Goal: Task Accomplishment & Management: Use online tool/utility

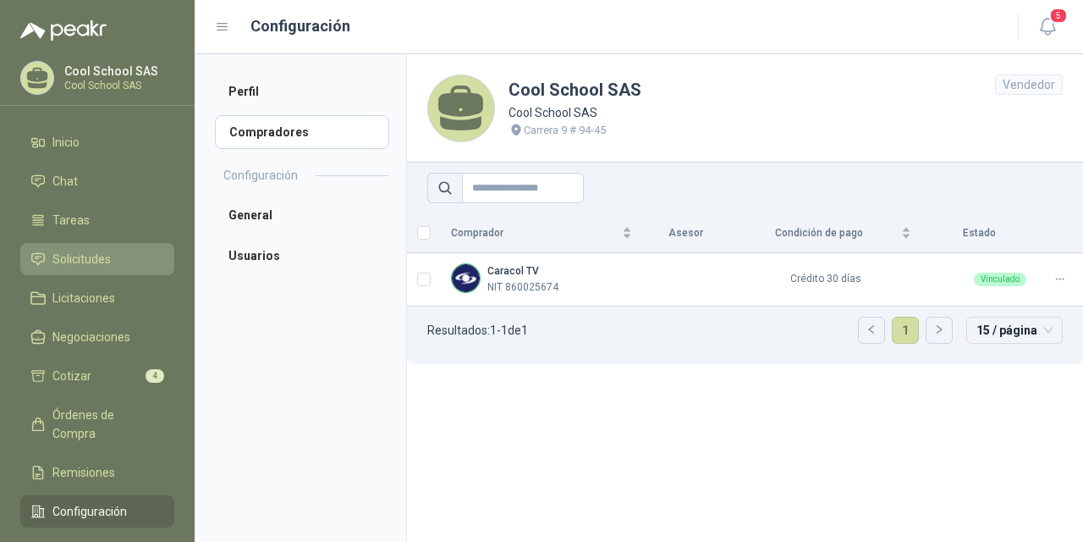
click at [83, 257] on span "Solicitudes" at bounding box center [81, 259] width 58 height 19
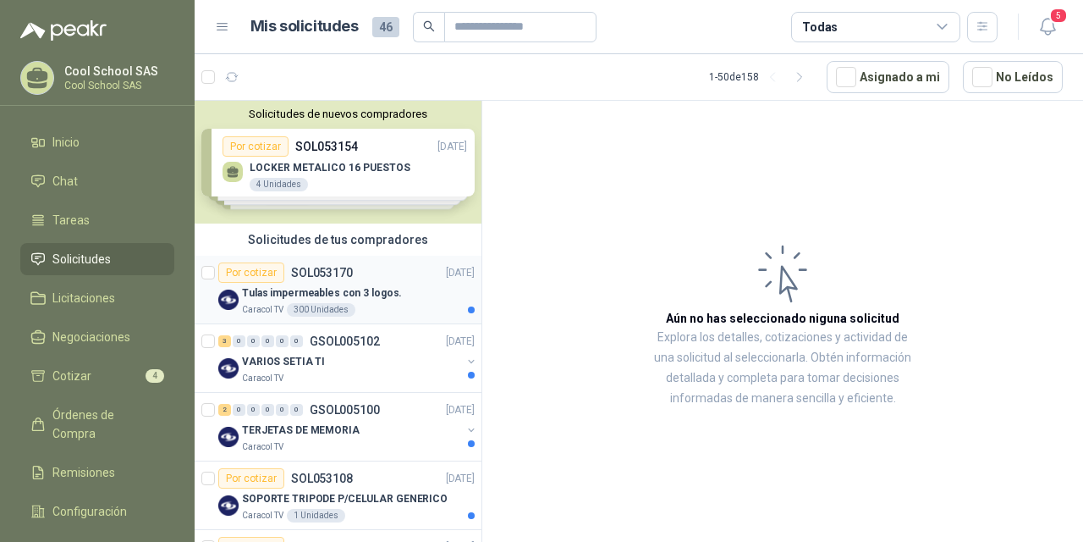
click at [333, 289] on p "Tulas impermeables con 3 logos." at bounding box center [322, 293] width 160 height 16
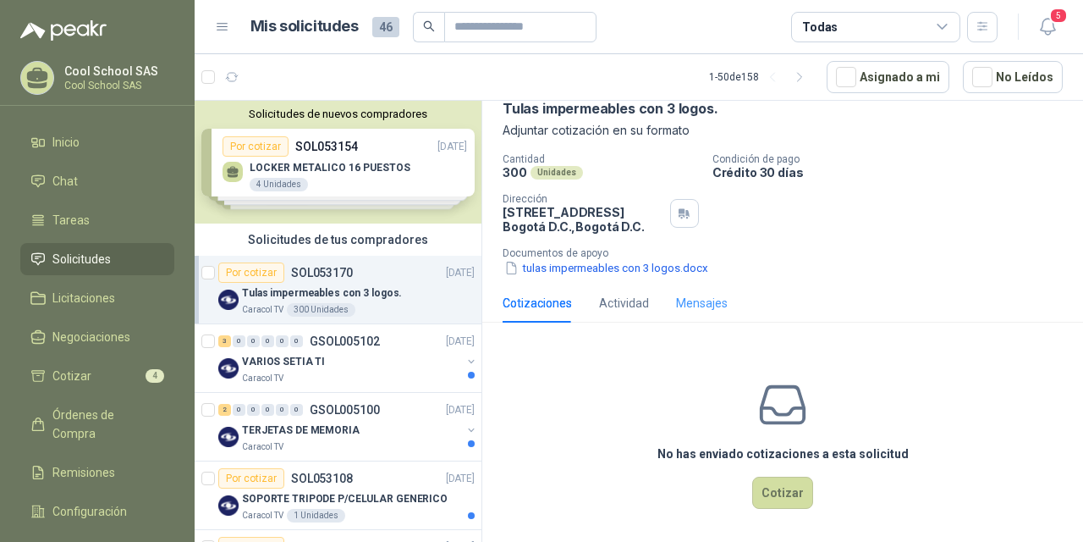
scroll to position [88, 0]
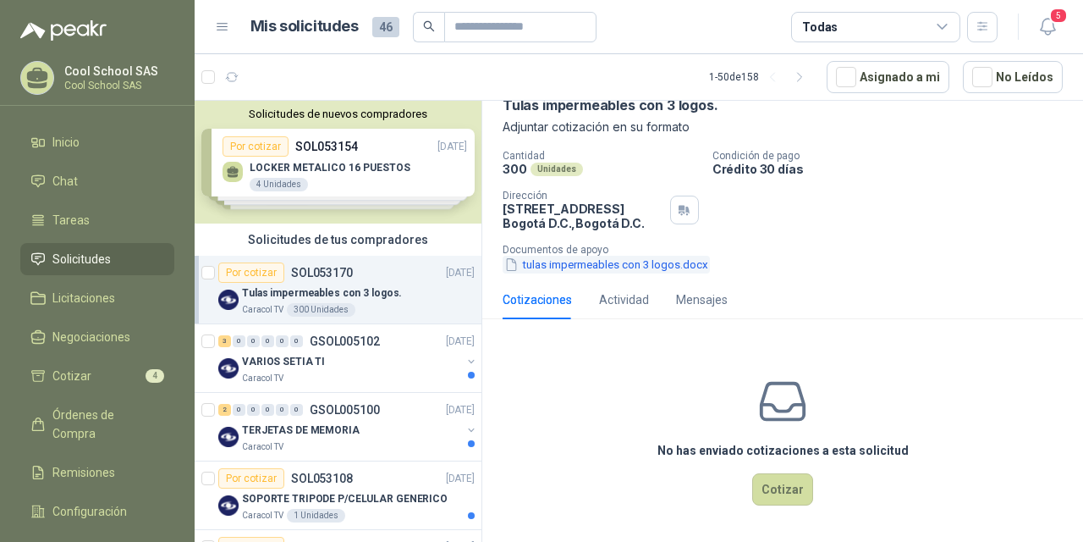
click at [599, 261] on button "tulas impermeables con 3 logos.docx" at bounding box center [606, 265] width 207 height 18
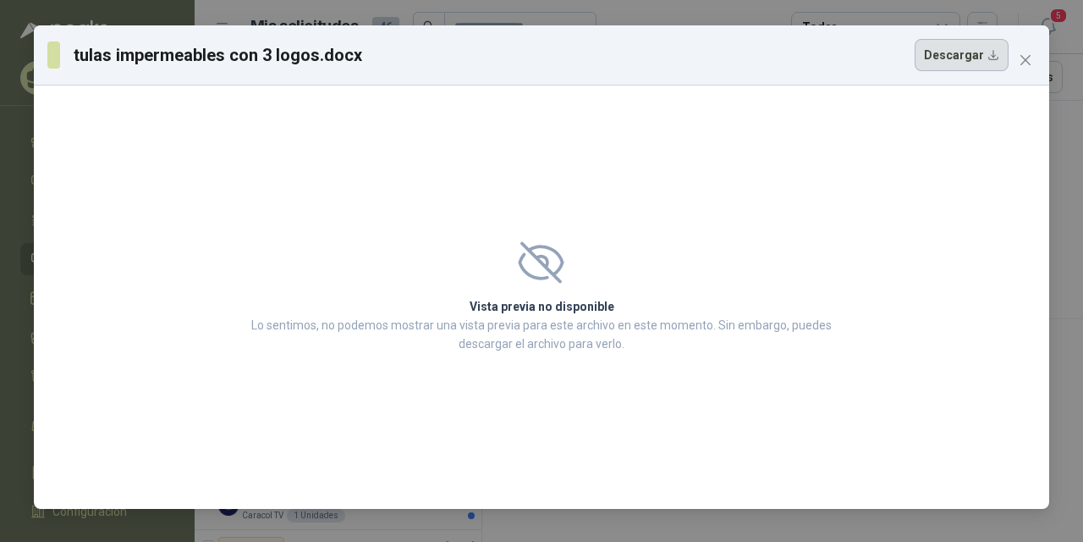
click at [963, 54] on button "Descargar" at bounding box center [962, 55] width 94 height 32
click at [1026, 58] on icon "close" at bounding box center [1026, 60] width 14 height 14
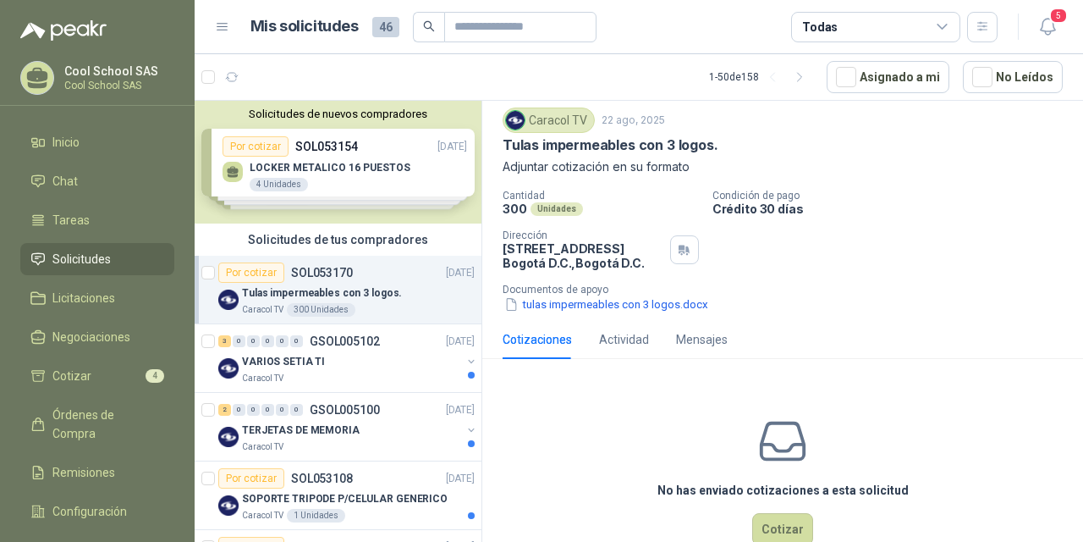
scroll to position [0, 0]
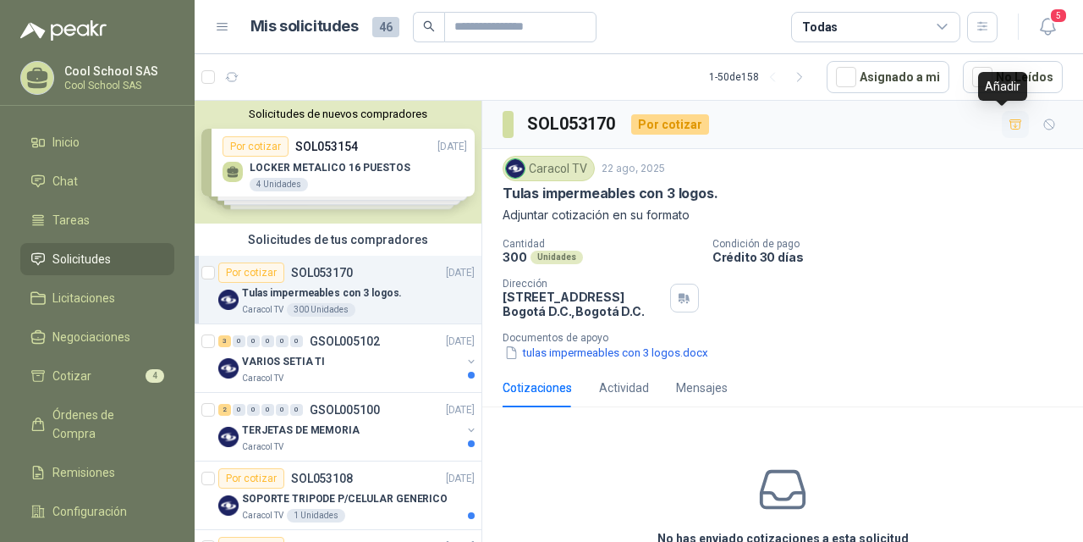
click at [1009, 125] on icon "button" at bounding box center [1016, 125] width 14 height 14
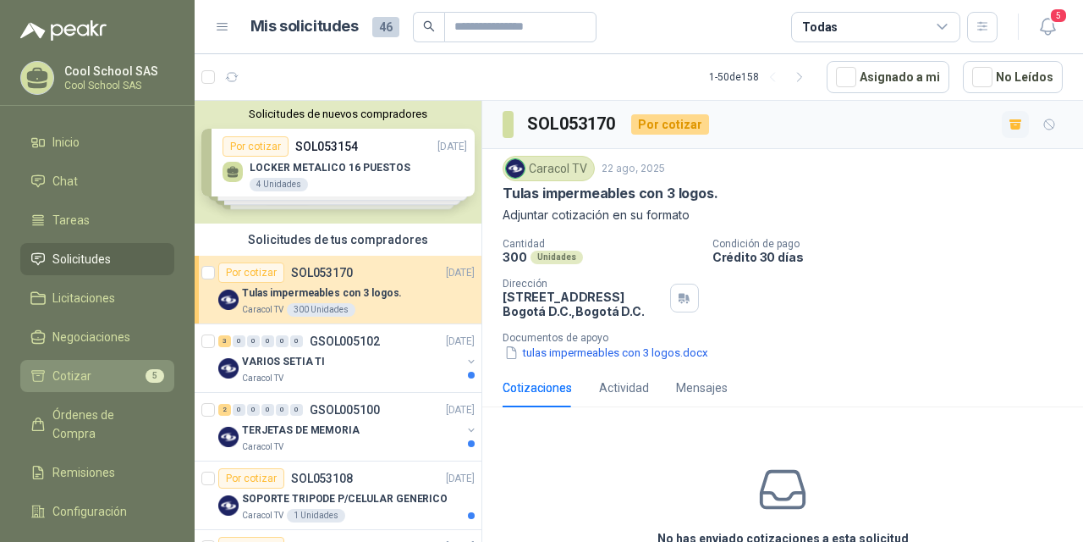
click at [74, 374] on span "Cotizar" at bounding box center [71, 375] width 39 height 19
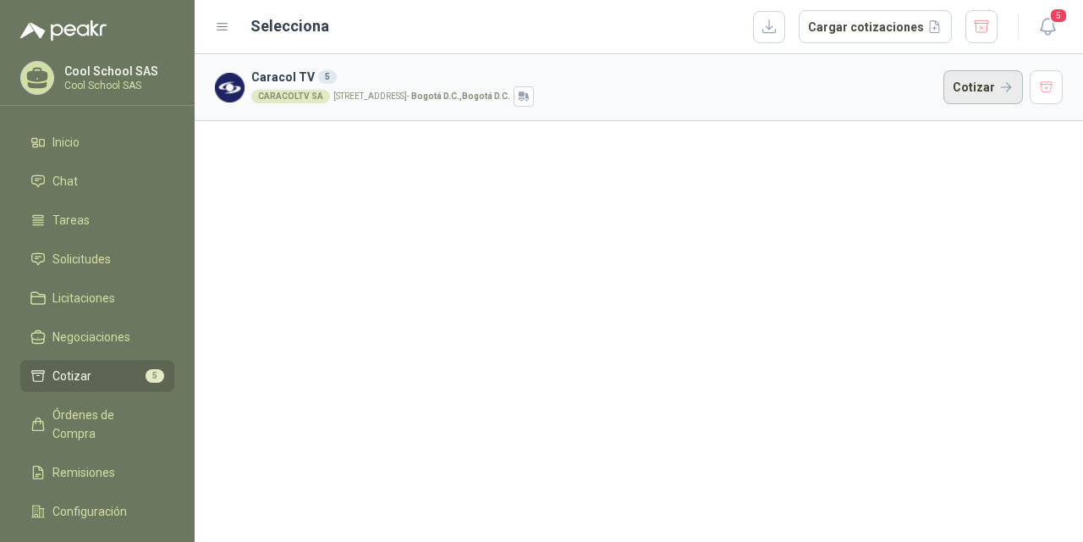
click at [969, 91] on button "Cotizar" at bounding box center [984, 87] width 80 height 34
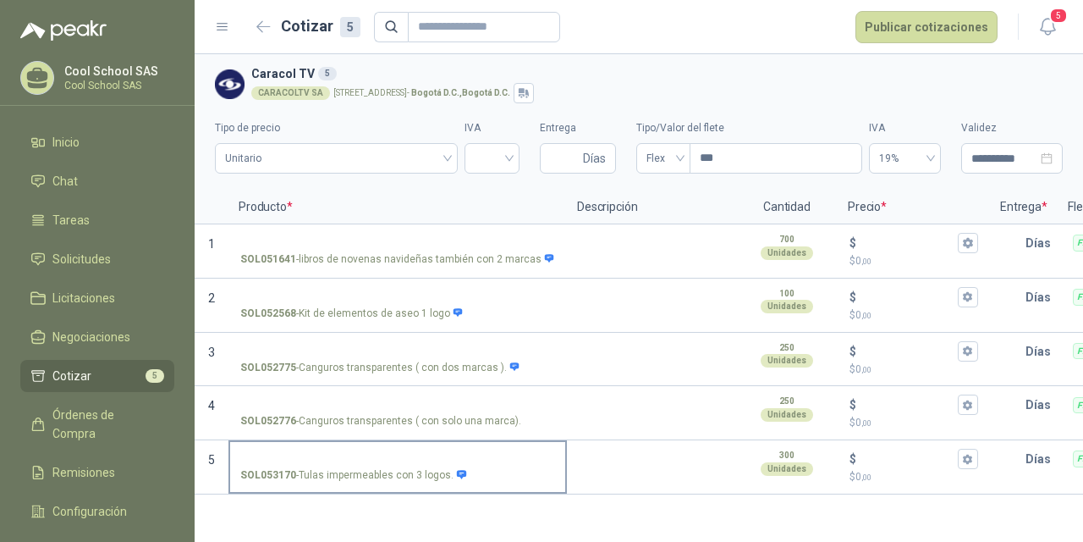
click at [360, 450] on label "SOL053170 - Tulas impermeables con 3 logos." at bounding box center [397, 466] width 335 height 48
click at [360, 453] on input "SOL053170 - Tulas impermeables con 3 logos." at bounding box center [397, 459] width 315 height 13
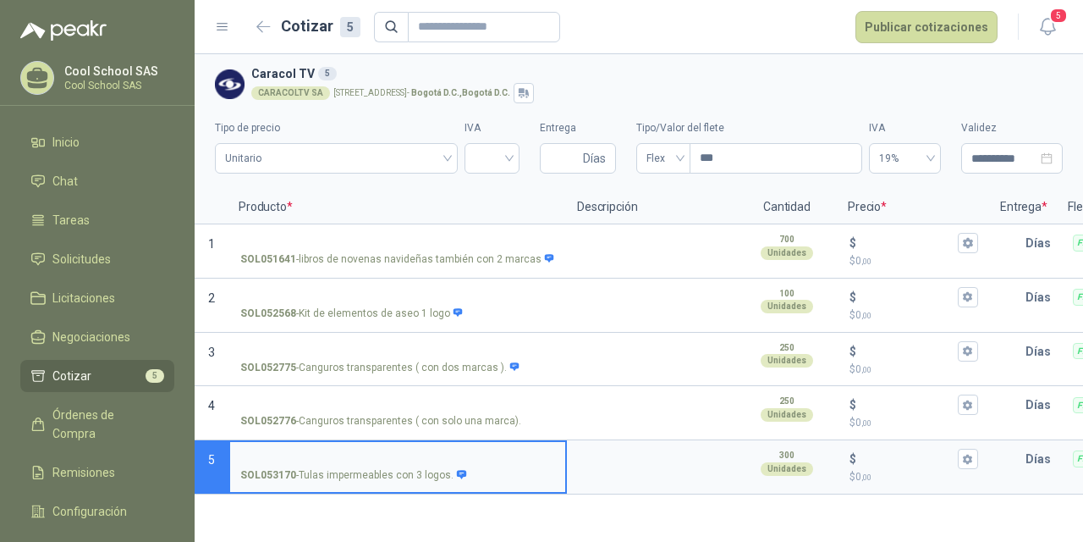
click at [360, 454] on input "SOL053170 - Tulas impermeables con 3 logos." at bounding box center [397, 459] width 315 height 13
type input "**********"
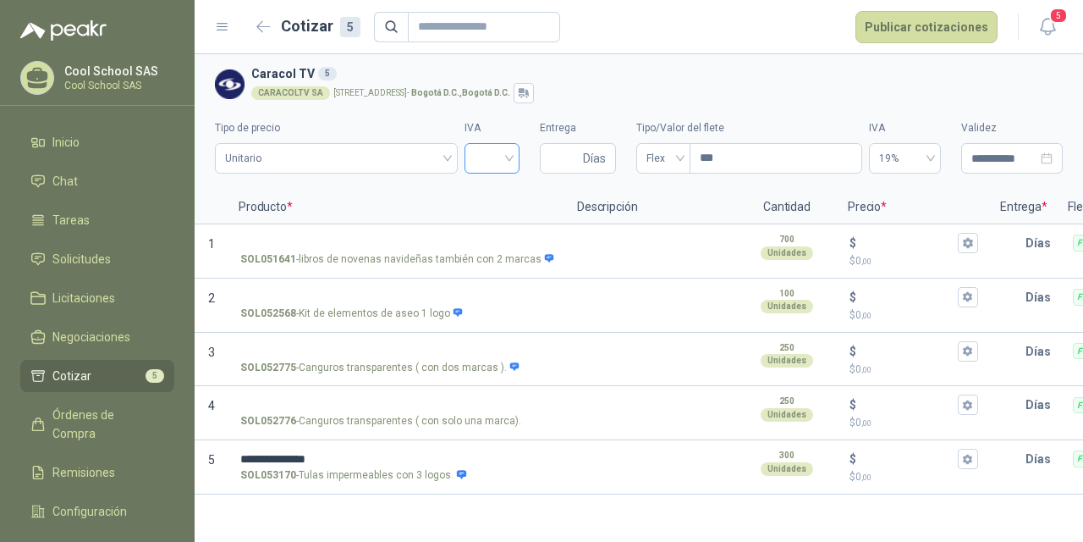
click at [504, 158] on input "search" at bounding box center [492, 156] width 35 height 25
click at [495, 191] on div "19%" at bounding box center [492, 193] width 28 height 19
click at [568, 154] on input "Entrega" at bounding box center [565, 158] width 30 height 29
type input "*"
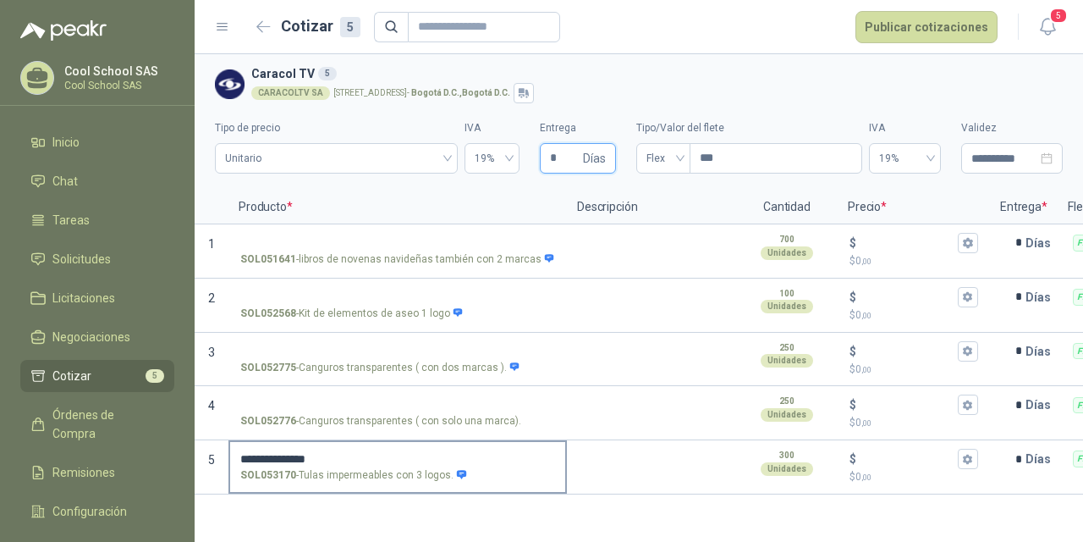
type input "*"
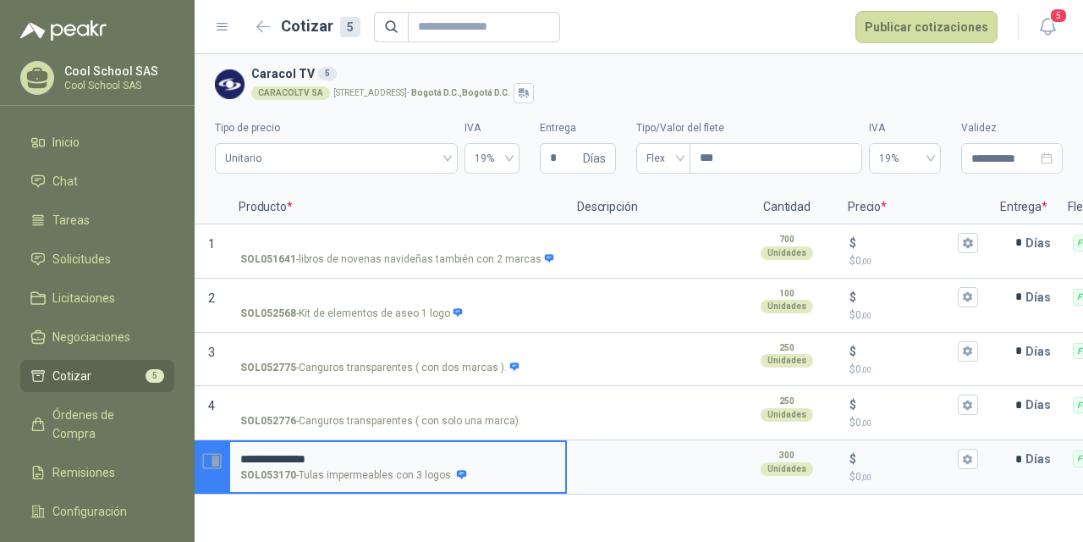
drag, startPoint x: 305, startPoint y: 454, endPoint x: 223, endPoint y: 454, distance: 82.1
click at [223, 454] on section "**********" at bounding box center [639, 467] width 889 height 54
click at [616, 463] on textarea at bounding box center [652, 461] width 166 height 39
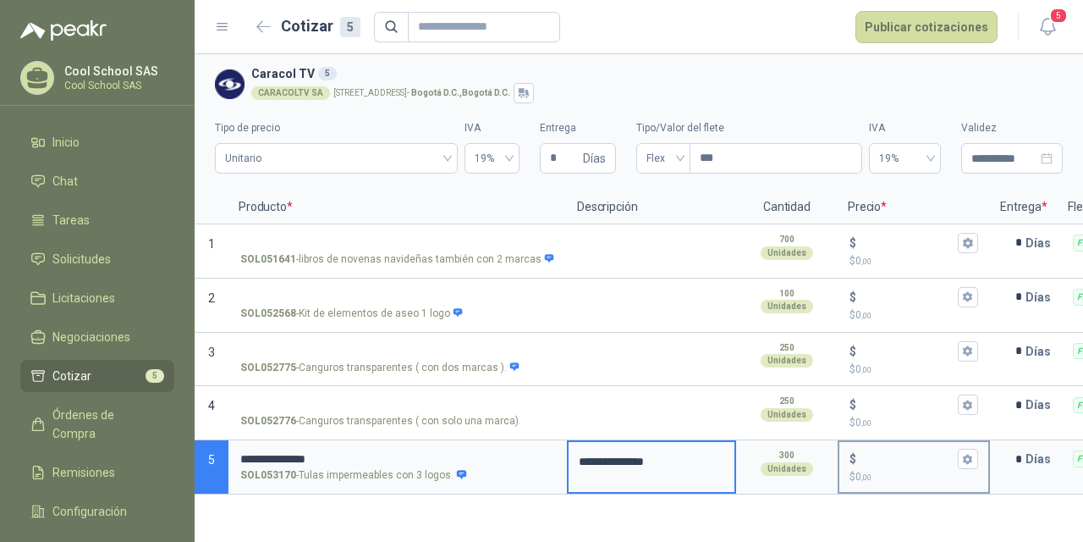
click at [881, 457] on input "$ $ 0 ,00" at bounding box center [907, 459] width 95 height 13
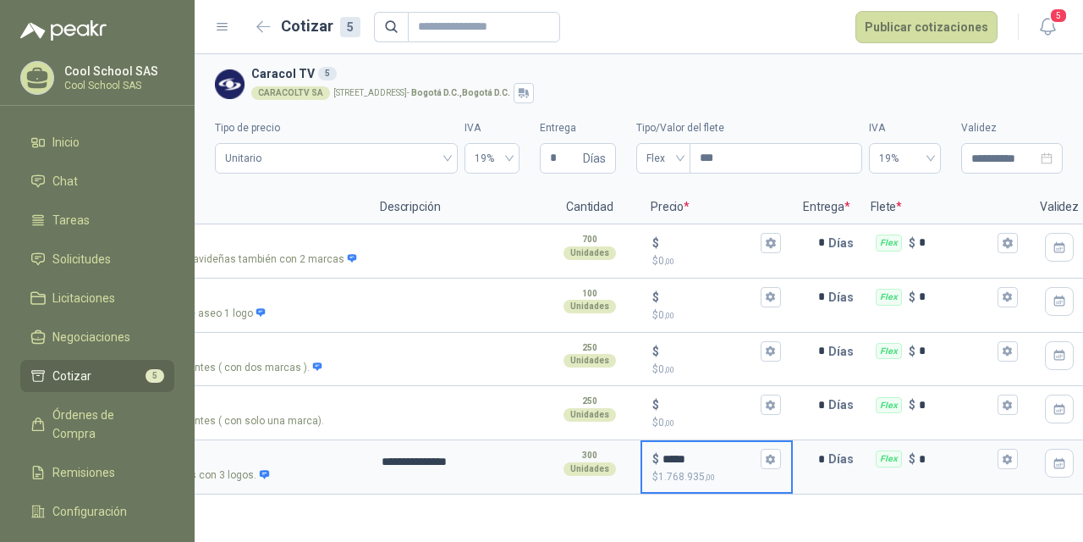
scroll to position [0, 293]
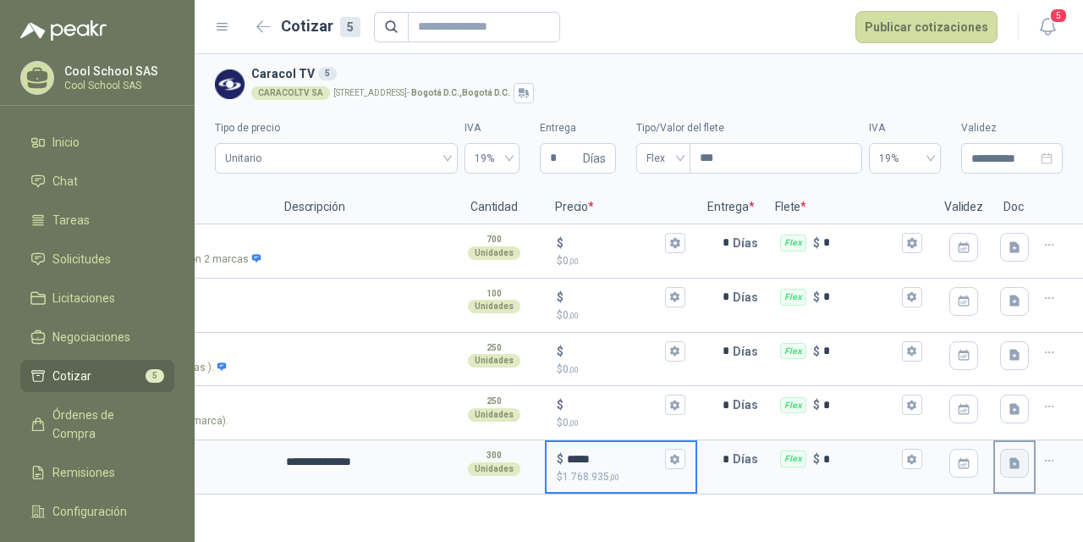
type input "*****"
click at [1017, 469] on icon "button" at bounding box center [1015, 463] width 14 height 14
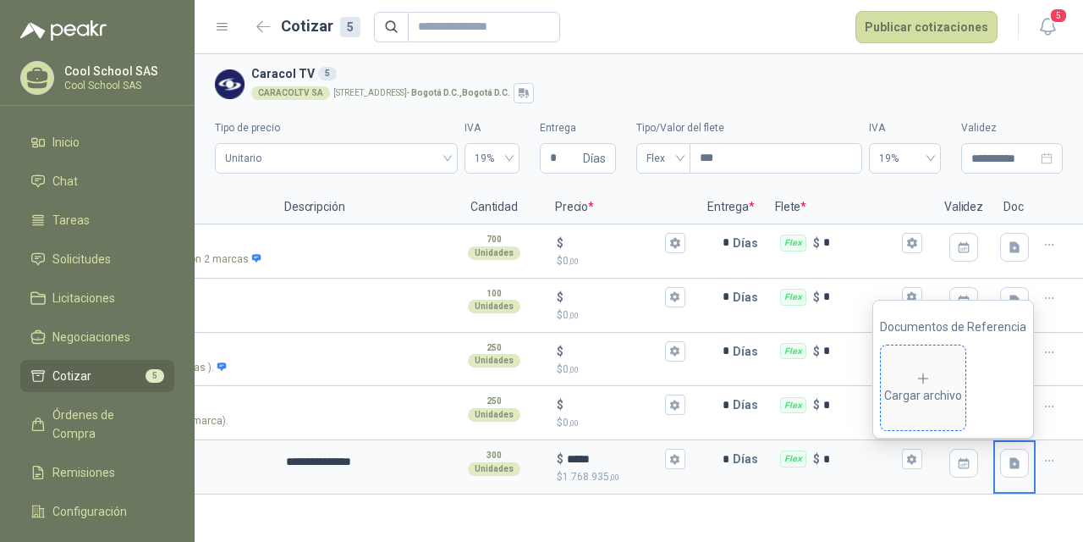
click at [933, 405] on span "Cargar archivo" at bounding box center [923, 387] width 85 height 85
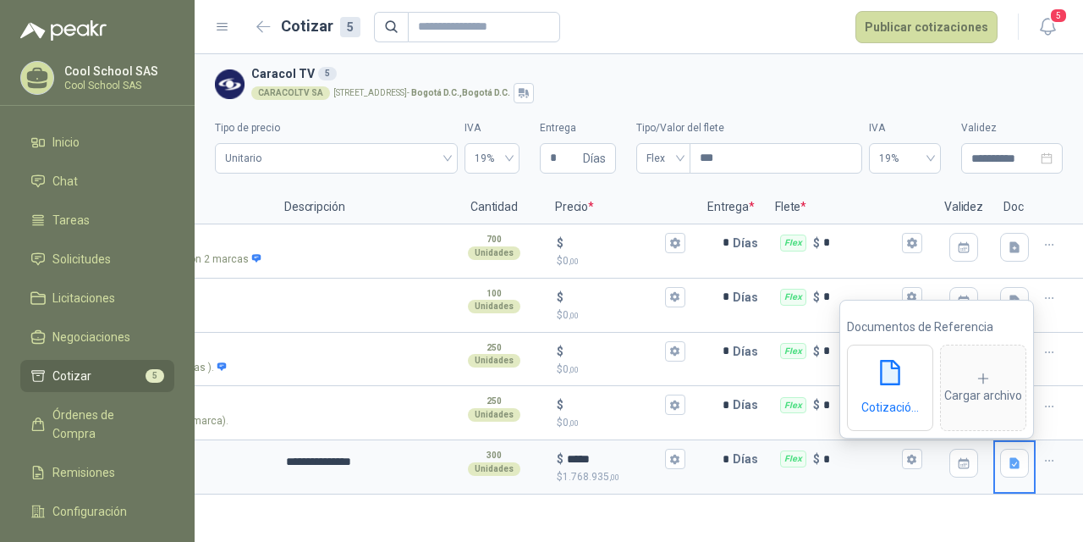
click at [1075, 418] on div at bounding box center [1059, 413] width 47 height 54
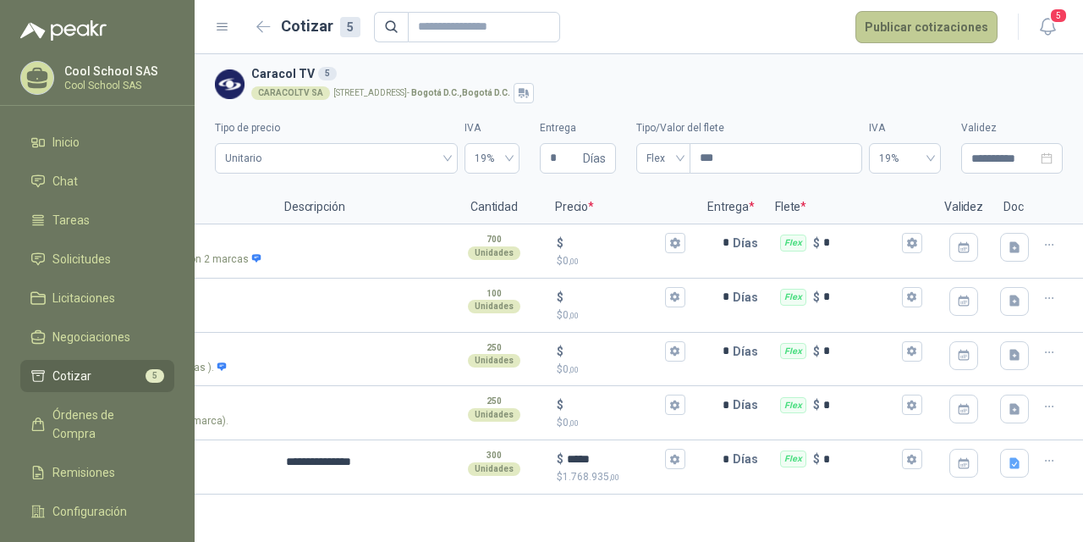
click at [919, 30] on button "Publicar cotizaciones" at bounding box center [927, 27] width 142 height 32
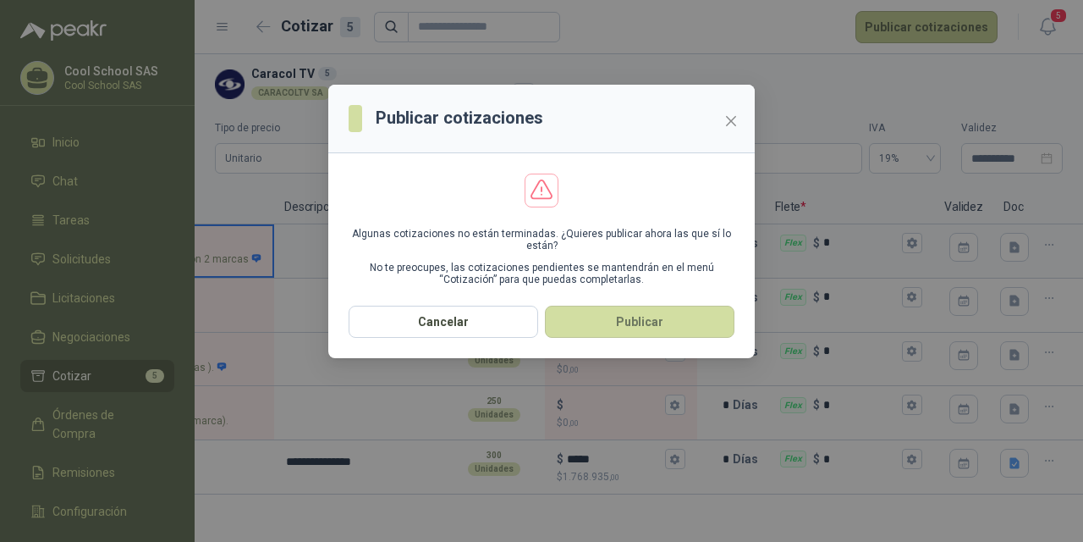
scroll to position [0, 46]
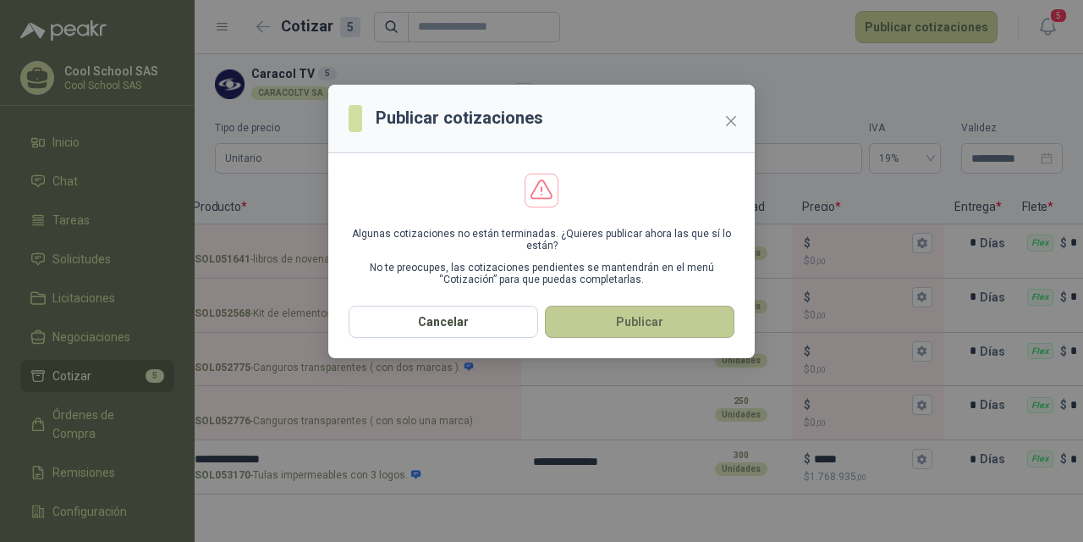
click at [663, 311] on button "Publicar" at bounding box center [640, 321] width 190 height 32
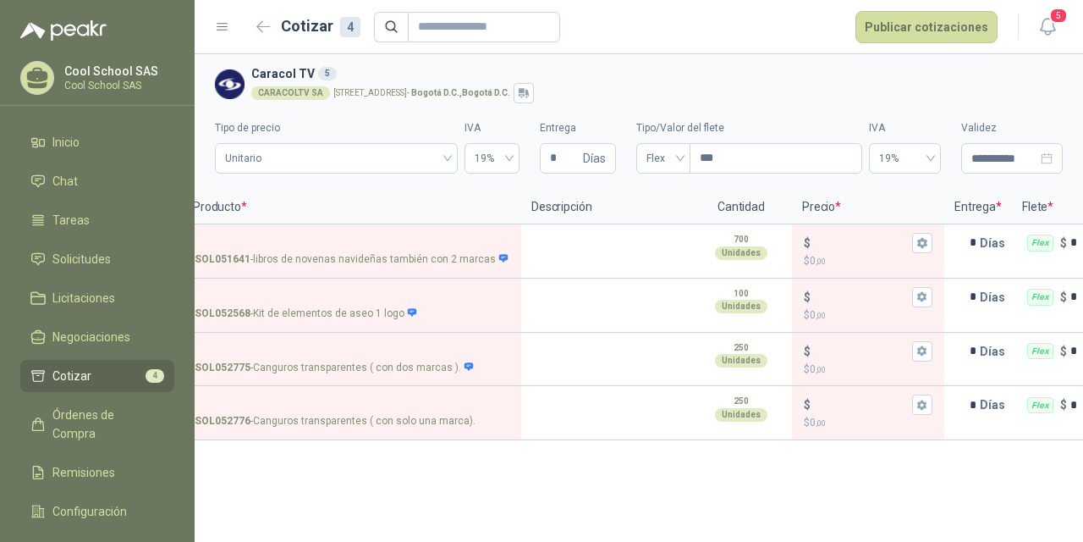
scroll to position [0, 0]
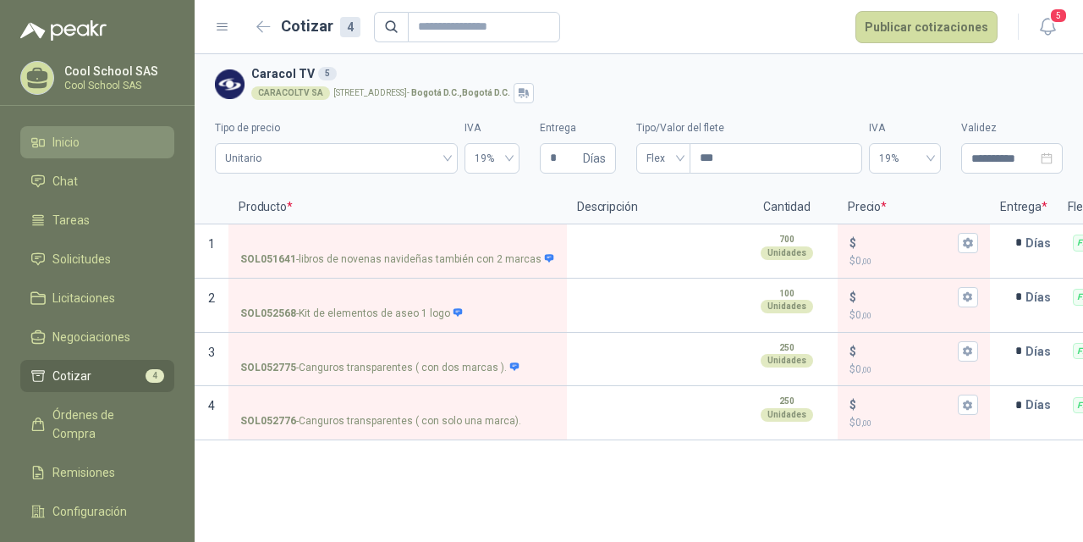
click at [60, 147] on span "Inicio" at bounding box center [65, 142] width 27 height 19
